Goal: Task Accomplishment & Management: Complete application form

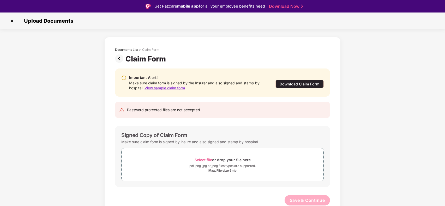
scroll to position [12, 0]
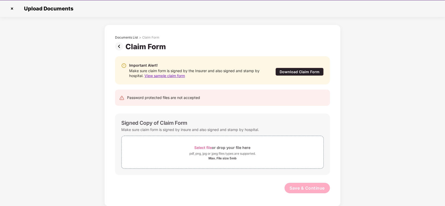
click at [12, 9] on img at bounding box center [12, 8] width 8 height 8
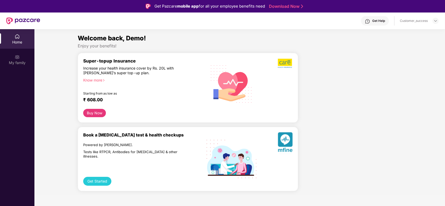
click at [439, 19] on header "Get Help Customer_success" at bounding box center [222, 21] width 445 height 17
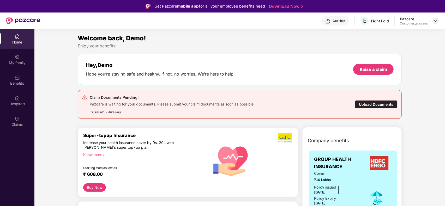
click at [435, 21] on img at bounding box center [435, 21] width 4 height 4
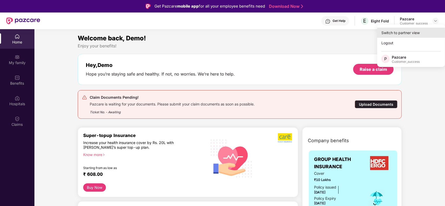
click at [413, 33] on div "Switch to partner view" at bounding box center [411, 33] width 68 height 10
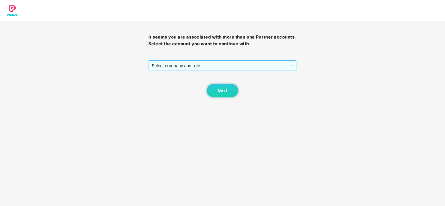
click at [213, 65] on span "Select company and role" at bounding box center [223, 66] width 142 height 10
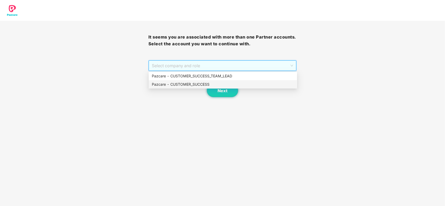
click at [188, 83] on div "Pazcare - CUSTOMER_SUCCESS" at bounding box center [223, 85] width 142 height 6
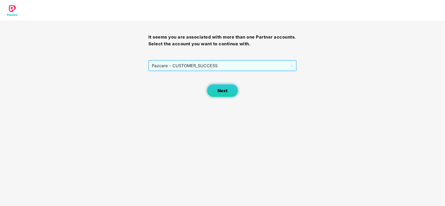
click at [214, 92] on button "Next" at bounding box center [222, 90] width 31 height 13
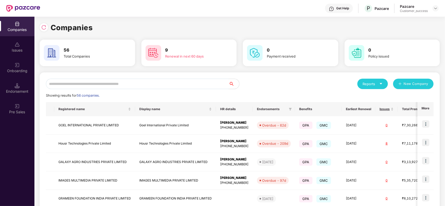
click at [136, 84] on input "text" at bounding box center [137, 84] width 183 height 10
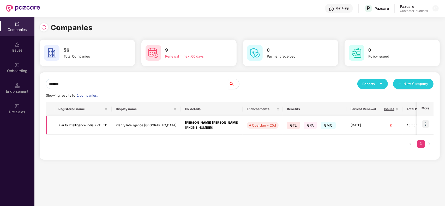
type input "*******"
click at [127, 120] on td "Klarity Intelligence India" at bounding box center [146, 125] width 69 height 19
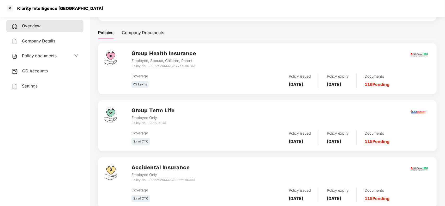
scroll to position [80, 0]
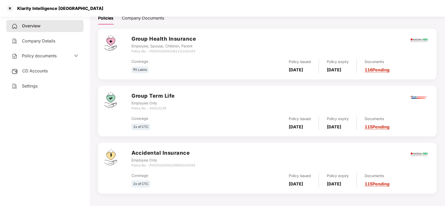
click at [384, 127] on link "115 Pending" at bounding box center [376, 126] width 25 height 5
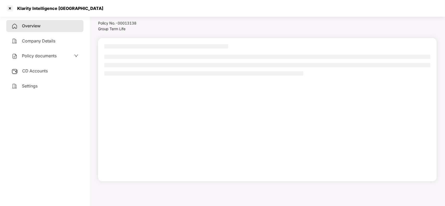
scroll to position [14, 0]
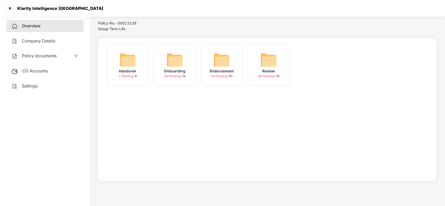
click at [165, 62] on div "Onboarding 28 Pending / 34" at bounding box center [175, 65] width 42 height 42
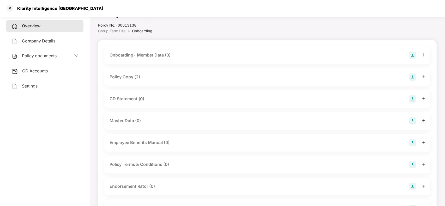
scroll to position [12, 0]
click at [128, 79] on div "Policy Copy (2)" at bounding box center [124, 77] width 30 height 7
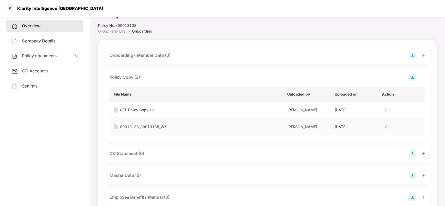
click at [138, 126] on div "00013138_00013138_WK" at bounding box center [143, 127] width 47 height 6
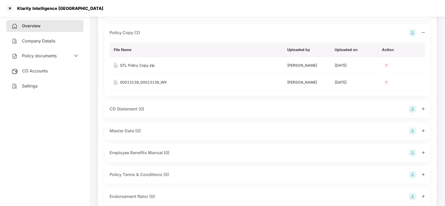
scroll to position [56, 0]
click at [6, 10] on div at bounding box center [10, 8] width 8 height 8
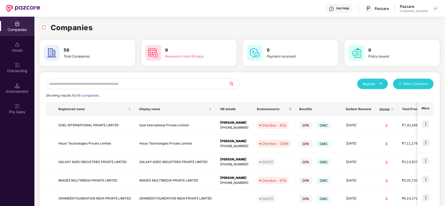
scroll to position [0, 0]
click at [115, 80] on input "text" at bounding box center [137, 84] width 183 height 10
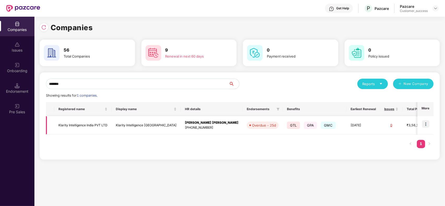
type input "*******"
click at [426, 126] on img at bounding box center [425, 123] width 7 height 7
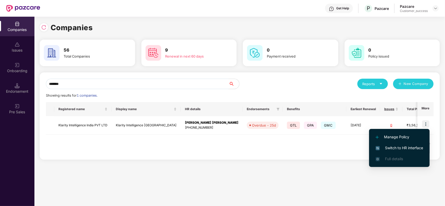
click at [398, 148] on span "Switch to HR interface" at bounding box center [398, 148] width 47 height 6
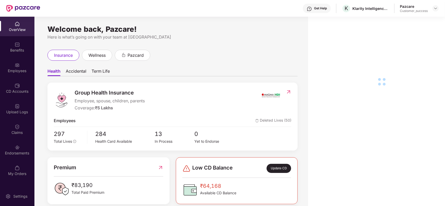
click at [19, 74] on div "Employees" at bounding box center [17, 68] width 34 height 20
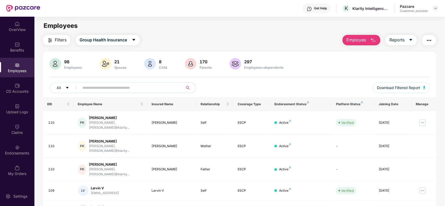
click at [113, 90] on input "text" at bounding box center [129, 88] width 94 height 8
click at [51, 40] on img "button" at bounding box center [50, 40] width 6 height 6
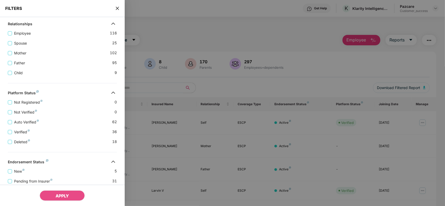
scroll to position [164, 0]
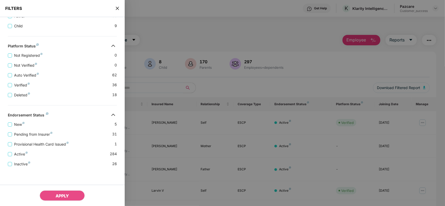
click at [117, 7] on icon "close" at bounding box center [117, 8] width 4 height 4
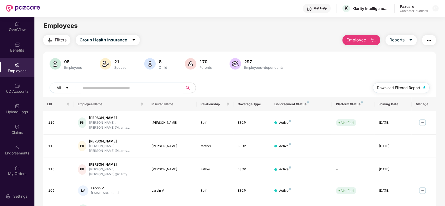
click at [391, 84] on button "Download Filtered Report" at bounding box center [401, 88] width 57 height 10
click at [433, 10] on img at bounding box center [435, 8] width 4 height 4
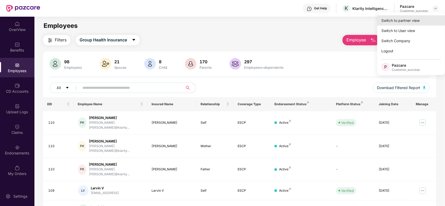
click at [417, 24] on div "Switch to partner view" at bounding box center [411, 20] width 68 height 10
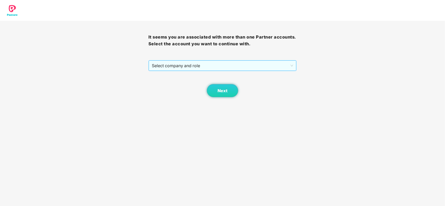
click at [230, 63] on span "Select company and role" at bounding box center [223, 66] width 142 height 10
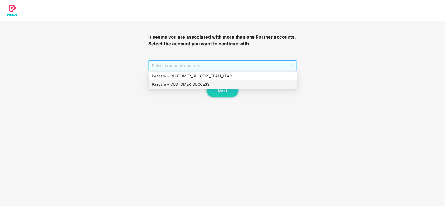
click at [180, 83] on div "Pazcare - CUSTOMER_SUCCESS" at bounding box center [223, 85] width 142 height 6
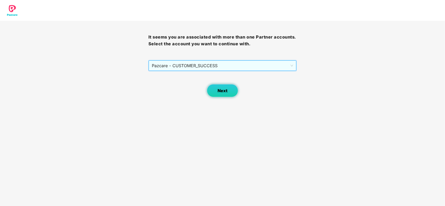
click at [222, 94] on button "Next" at bounding box center [222, 90] width 31 height 13
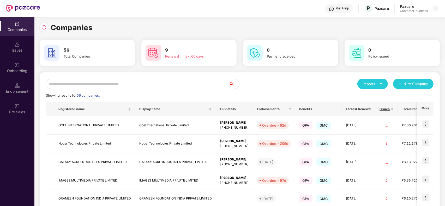
click at [128, 84] on input "text" at bounding box center [137, 84] width 183 height 10
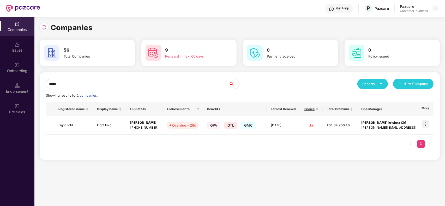
type input "*****"
click at [425, 123] on img at bounding box center [425, 123] width 7 height 7
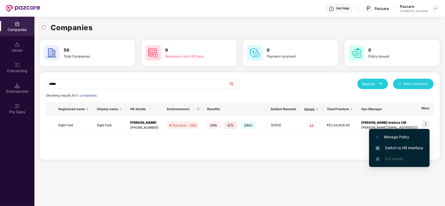
click at [390, 147] on span "Switch to HR interface" at bounding box center [398, 148] width 47 height 6
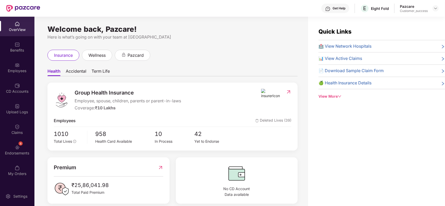
click at [8, 67] on div "Employees" at bounding box center [17, 68] width 34 height 20
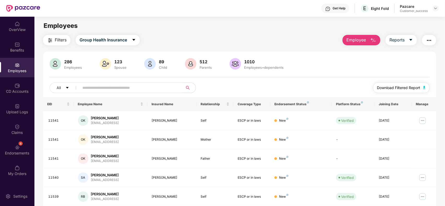
click at [377, 87] on span "Download Filtered Report" at bounding box center [398, 88] width 43 height 6
click at [244, 26] on div "Employees" at bounding box center [239, 26] width 410 height 10
click at [369, 36] on button "Employee" at bounding box center [361, 40] width 38 height 10
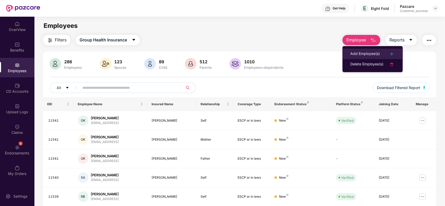
click at [359, 51] on div "Add Employee(s)" at bounding box center [364, 54] width 29 height 6
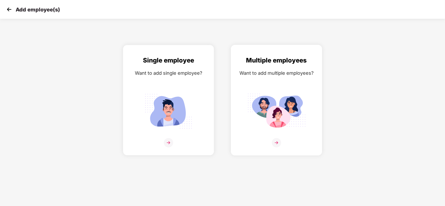
click at [294, 84] on div "Multiple employees Want to add multiple employees?" at bounding box center [276, 105] width 80 height 99
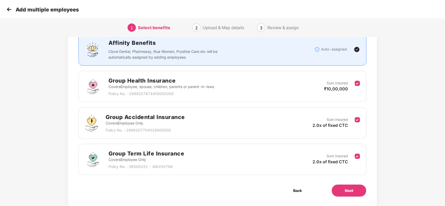
scroll to position [40, 0]
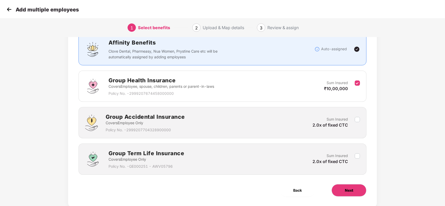
click at [351, 190] on span "Next" at bounding box center [349, 191] width 8 height 6
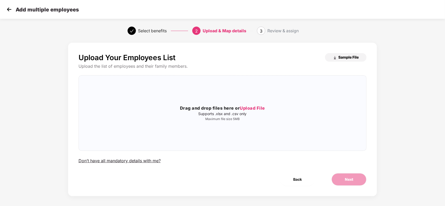
click at [351, 57] on span "Sample File" at bounding box center [348, 57] width 20 height 5
click at [4, 9] on div "Add multiple employees" at bounding box center [222, 9] width 445 height 19
click at [9, 9] on img at bounding box center [9, 9] width 8 height 8
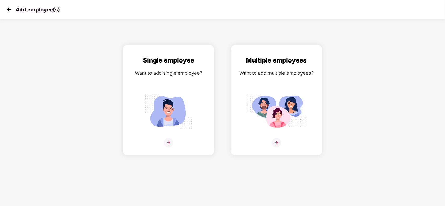
click at [9, 9] on img at bounding box center [9, 9] width 8 height 8
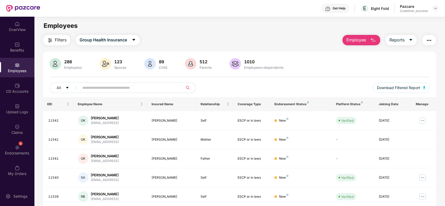
click at [367, 33] on main "Employees Filters Group Health Insurance Employee Reports 286 Employees 123 Spo…" at bounding box center [239, 120] width 410 height 206
click at [360, 39] on span "Employee" at bounding box center [356, 40] width 20 height 7
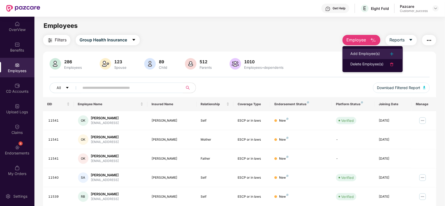
click at [357, 49] on li "Add Employee(s)" at bounding box center [372, 54] width 60 height 10
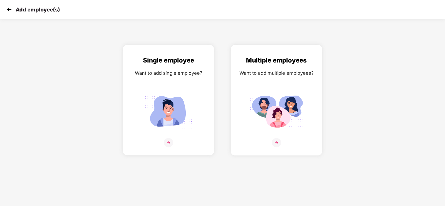
click at [304, 89] on div "Multiple employees Want to add multiple employees?" at bounding box center [276, 105] width 80 height 99
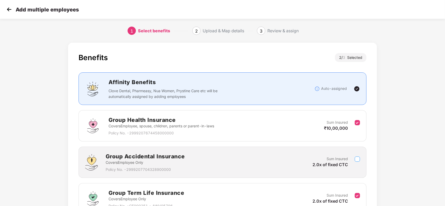
scroll to position [43, 0]
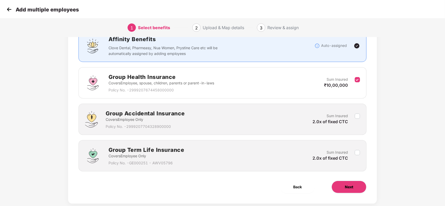
click at [355, 188] on button "Next" at bounding box center [348, 187] width 35 height 13
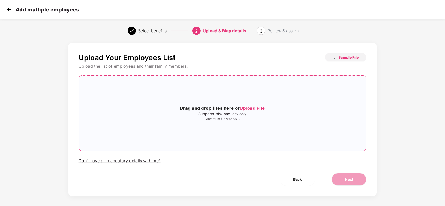
click at [269, 122] on div "Drag and drop files here or Upload File Supports .xlsx and .csv only Maximum fi…" at bounding box center [223, 113] width 288 height 67
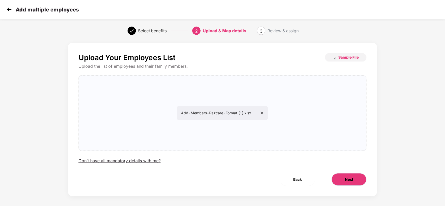
click at [339, 175] on button "Next" at bounding box center [348, 179] width 35 height 13
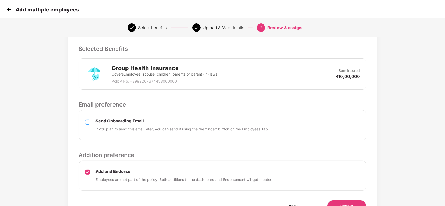
scroll to position [136, 0]
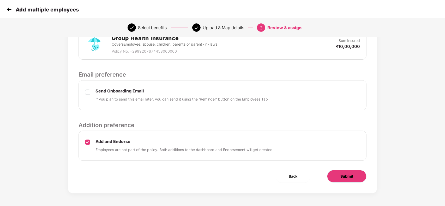
click at [344, 175] on span "Submit" at bounding box center [346, 177] width 13 height 6
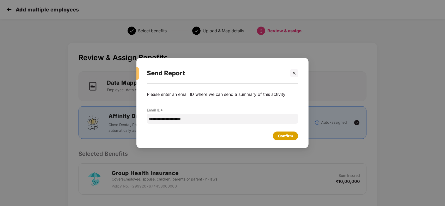
click at [284, 134] on div "Confirm" at bounding box center [285, 136] width 15 height 6
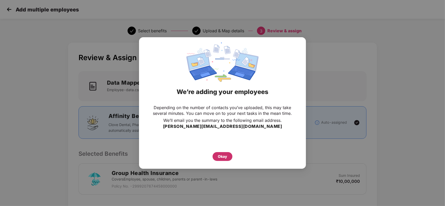
click at [214, 158] on div "Okay" at bounding box center [222, 156] width 20 height 9
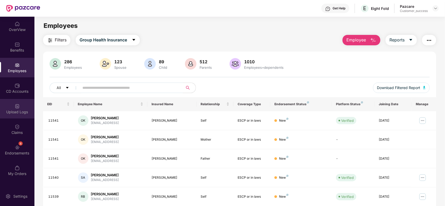
click at [21, 113] on div "Upload Logs" at bounding box center [17, 111] width 34 height 5
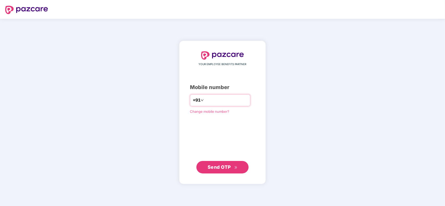
type input "**********"
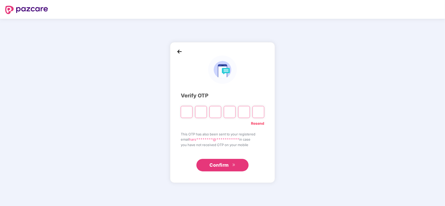
type input "*"
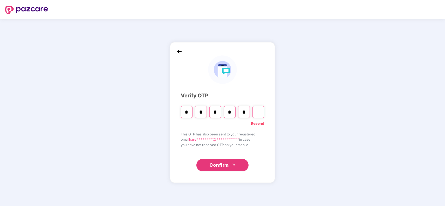
type input "*"
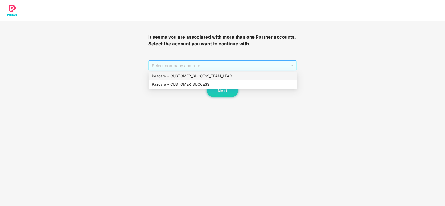
click at [184, 69] on span "Select company and role" at bounding box center [223, 66] width 142 height 10
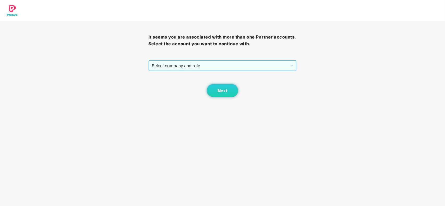
drag, startPoint x: 181, startPoint y: 89, endPoint x: 179, endPoint y: 63, distance: 26.6
click at [179, 63] on div "It seems you are associated with more than one Partner accounts. Select the acc…" at bounding box center [222, 59] width 148 height 76
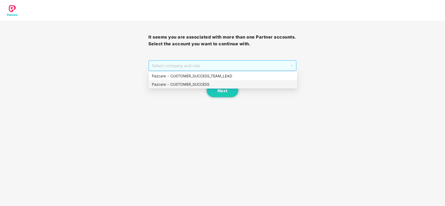
click at [179, 63] on span "Select company and role" at bounding box center [223, 66] width 142 height 10
click at [180, 82] on div "Pazcare - CUSTOMER_SUCCESS" at bounding box center [223, 85] width 142 height 6
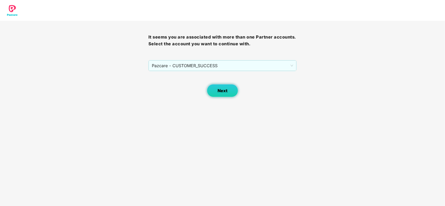
click at [218, 90] on span "Next" at bounding box center [222, 90] width 10 height 5
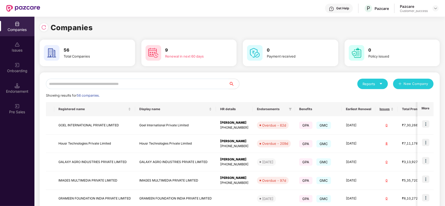
drag, startPoint x: 93, startPoint y: 78, endPoint x: 90, endPoint y: 79, distance: 3.4
click at [90, 79] on div "Reports New Company Showing results for 56 companies. Registered name Display n…" at bounding box center [240, 198] width 400 height 253
click at [90, 79] on input "text" at bounding box center [137, 84] width 183 height 10
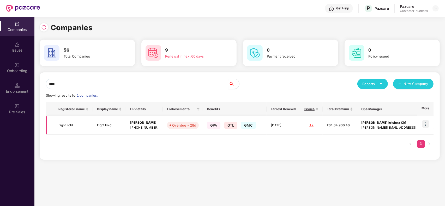
type input "****"
click at [425, 124] on img at bounding box center [425, 123] width 7 height 7
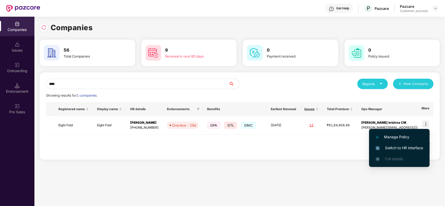
click at [396, 149] on span "Switch to HR interface" at bounding box center [398, 148] width 47 height 6
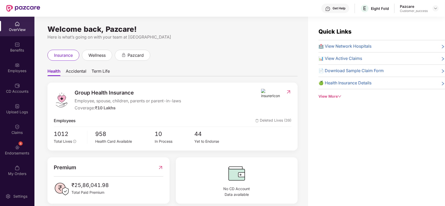
click at [13, 73] on div "Employees" at bounding box center [17, 70] width 34 height 5
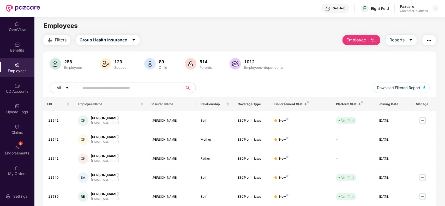
click at [364, 39] on span "Employee" at bounding box center [356, 40] width 20 height 7
click at [0, 109] on div "Upload Logs" at bounding box center [17, 111] width 34 height 5
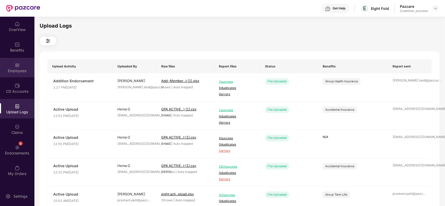
click at [5, 77] on div "Employees" at bounding box center [17, 68] width 34 height 20
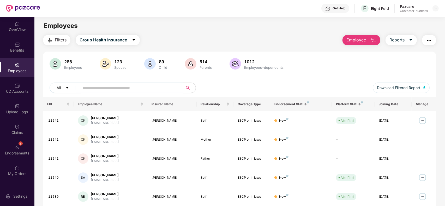
click at [127, 90] on input "text" at bounding box center [129, 88] width 94 height 8
paste input "**********"
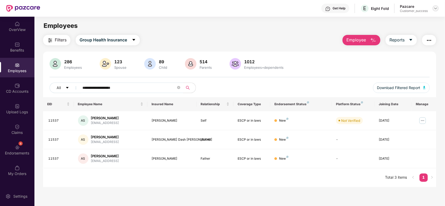
type input "**********"
click at [437, 6] on div at bounding box center [435, 8] width 6 height 6
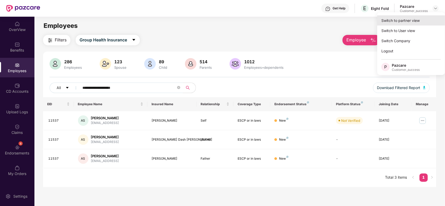
click at [419, 19] on div "Switch to partner view" at bounding box center [411, 20] width 68 height 10
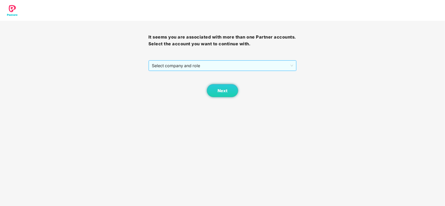
click at [214, 68] on span "Select company and role" at bounding box center [223, 66] width 142 height 10
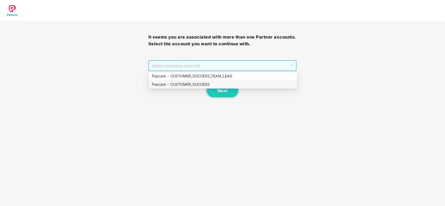
click at [181, 84] on div "Pazcare - CUSTOMER_SUCCESS" at bounding box center [223, 85] width 142 height 6
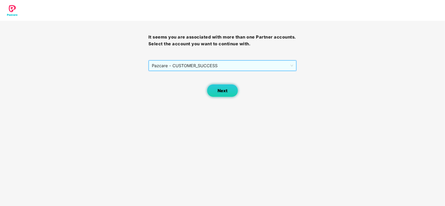
click at [232, 95] on button "Next" at bounding box center [222, 90] width 31 height 13
